Goal: Transaction & Acquisition: Purchase product/service

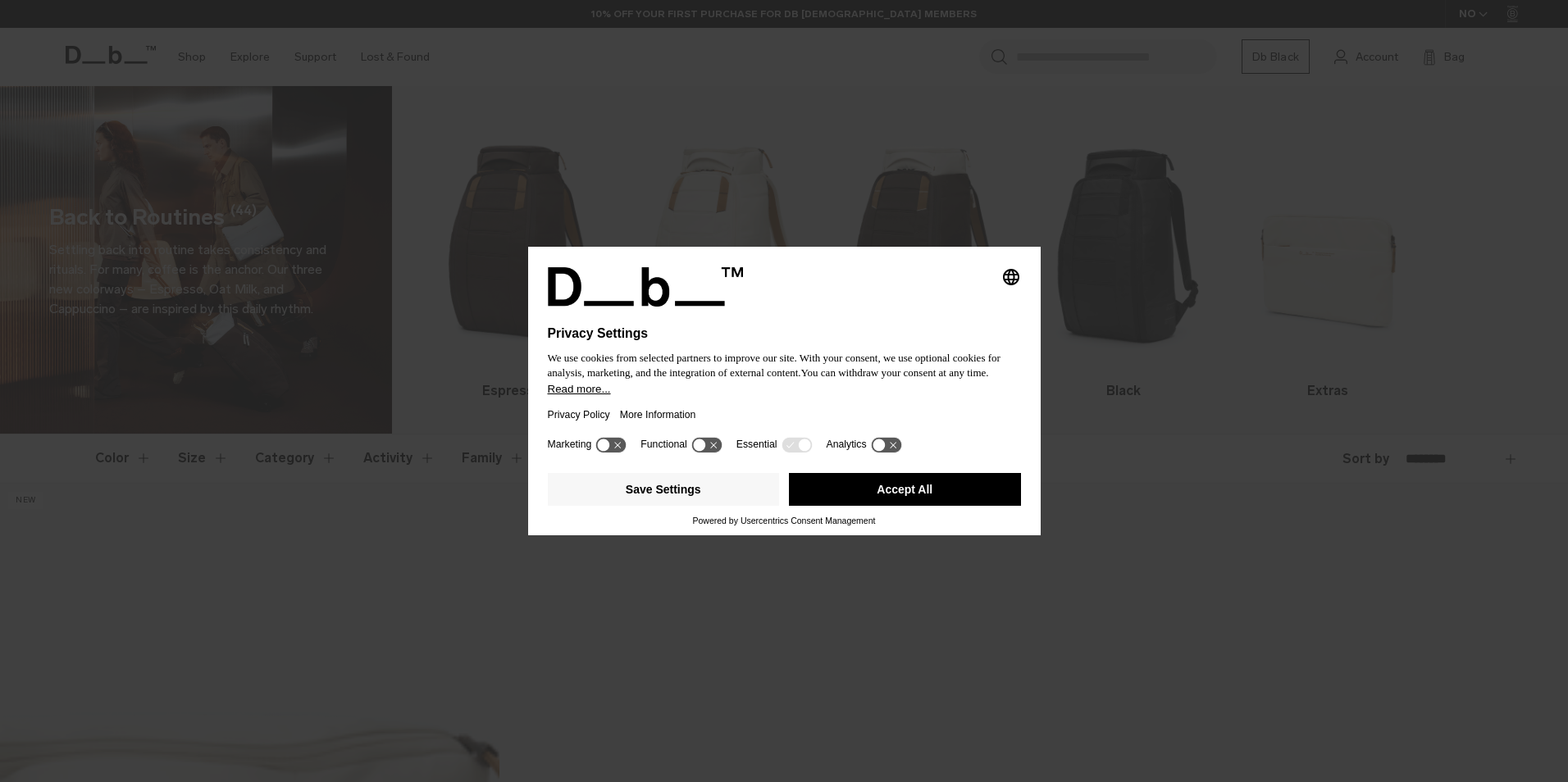
click at [737, 403] on div "Privacy Policy More Information" at bounding box center [784, 414] width 473 height 38
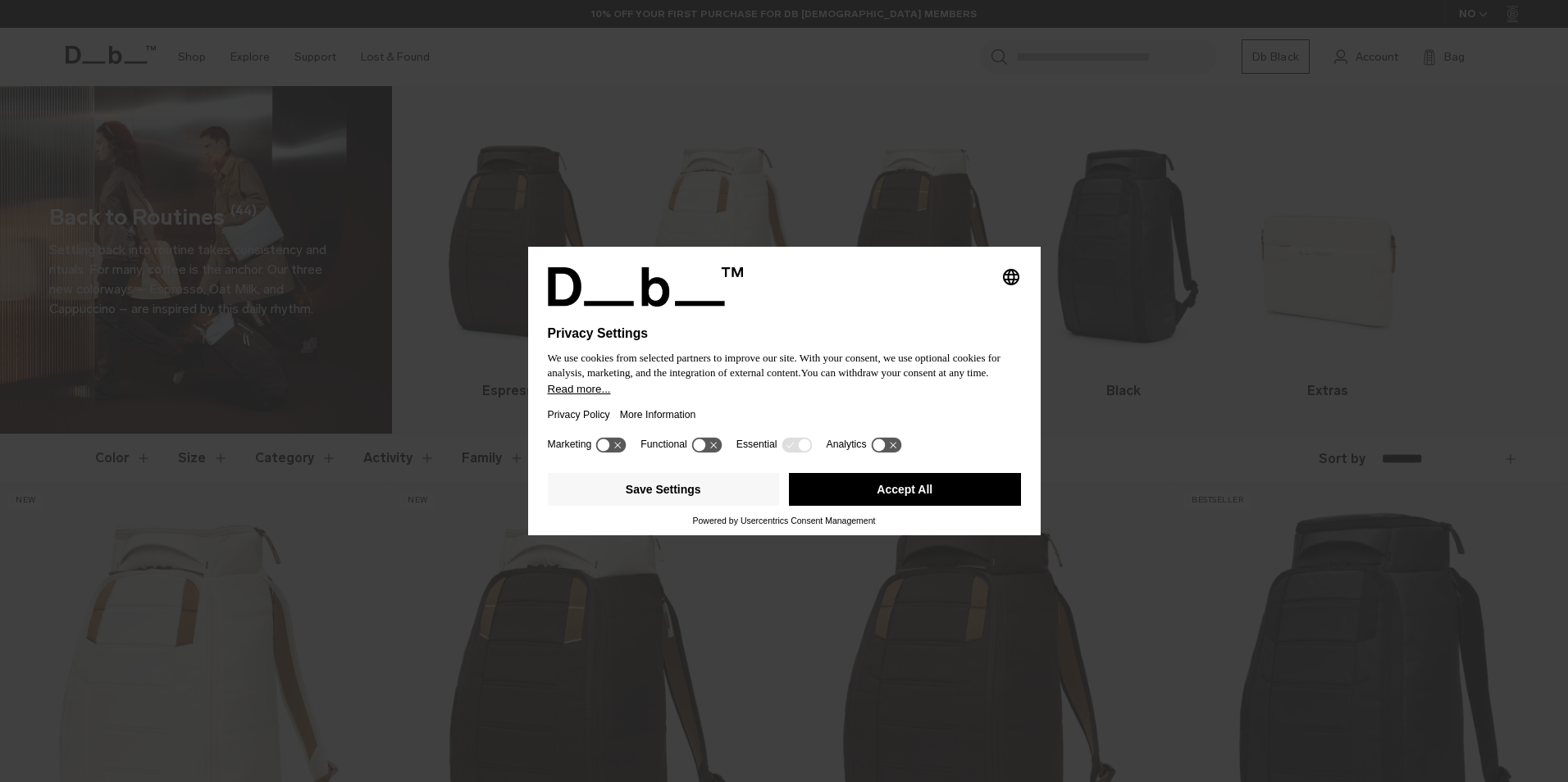
click at [878, 487] on button "Accept All" at bounding box center [905, 489] width 232 height 33
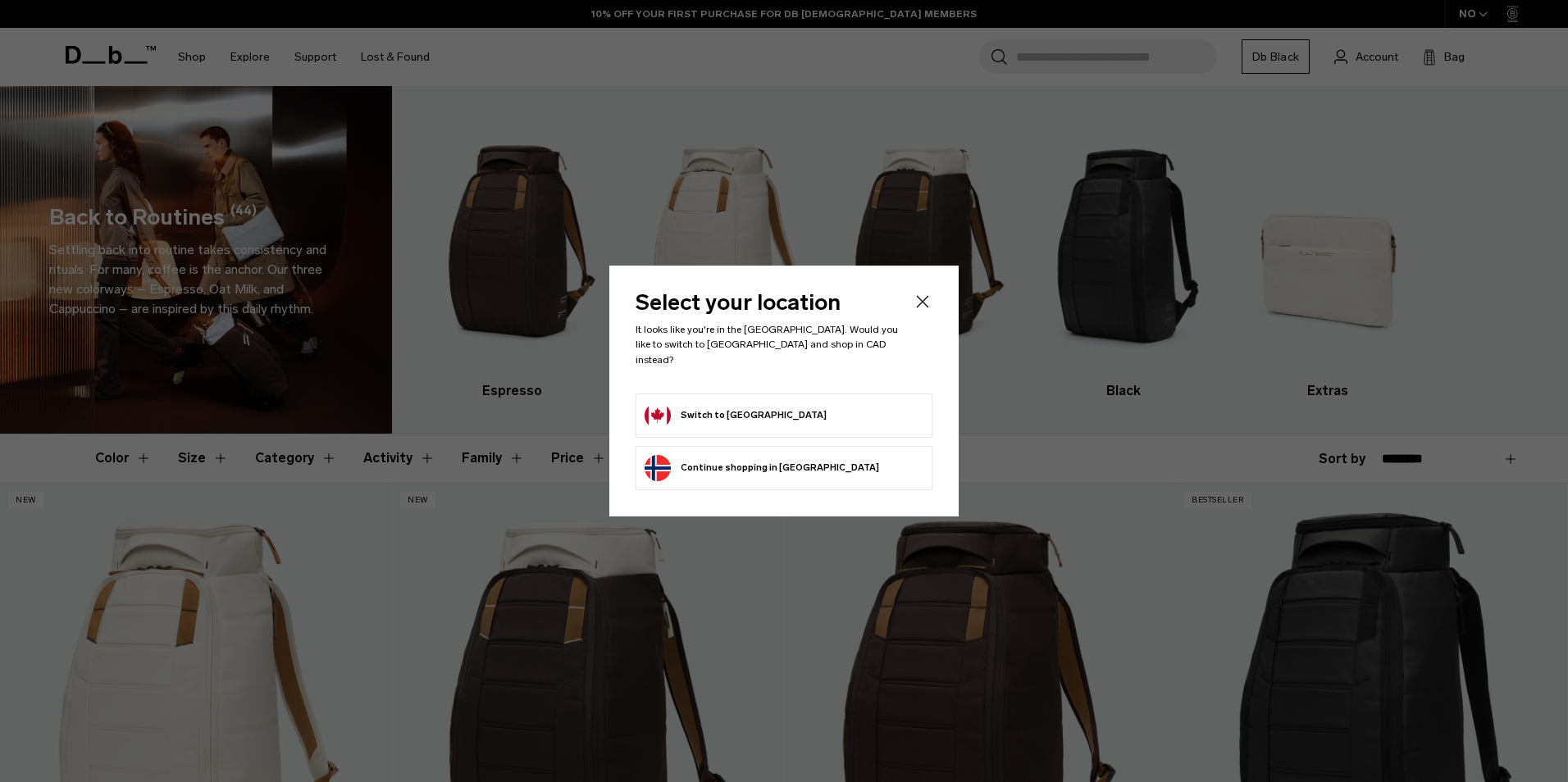
click at [697, 417] on button "Switch to [GEOGRAPHIC_DATA]" at bounding box center [735, 415] width 182 height 26
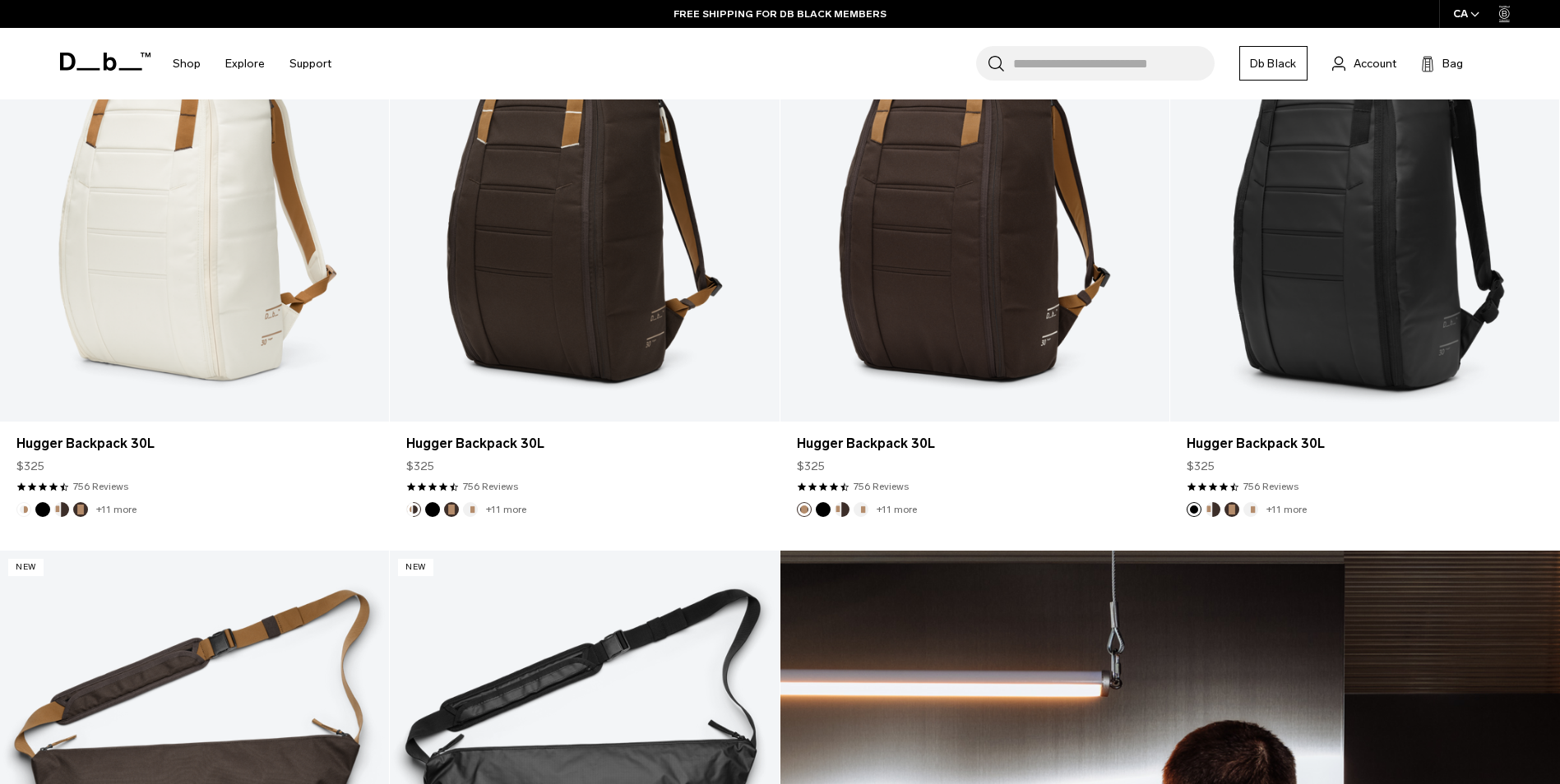
scroll to position [329, 0]
